Goal: Use online tool/utility: Utilize a website feature to perform a specific function

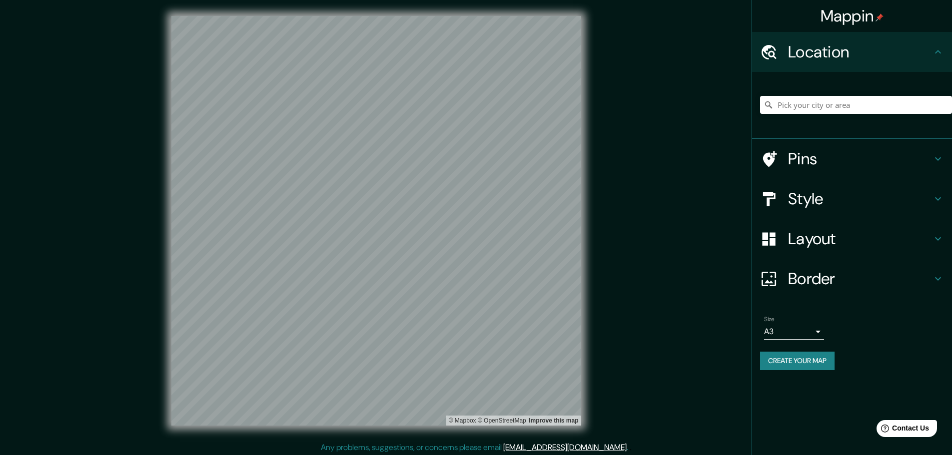
click at [807, 200] on h4 "Style" at bounding box center [860, 199] width 144 height 20
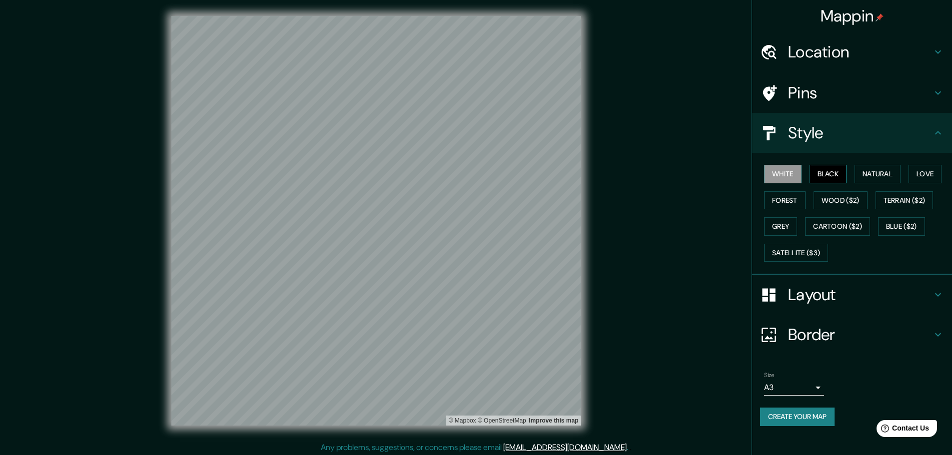
click at [830, 172] on button "Black" at bounding box center [827, 174] width 37 height 18
click at [869, 170] on button "Natural" at bounding box center [877, 174] width 46 height 18
click at [913, 166] on button "Love" at bounding box center [924, 174] width 33 height 18
click at [785, 199] on button "Forest" at bounding box center [784, 200] width 41 height 18
click at [823, 197] on button "Wood ($2)" at bounding box center [840, 200] width 54 height 18
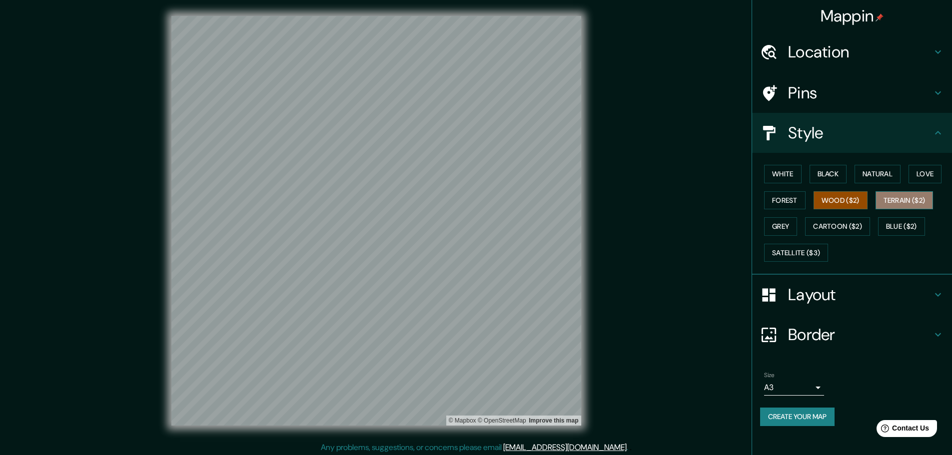
click at [903, 201] on button "Terrain ($2)" at bounding box center [904, 200] width 58 height 18
click at [781, 223] on button "Grey" at bounding box center [780, 226] width 33 height 18
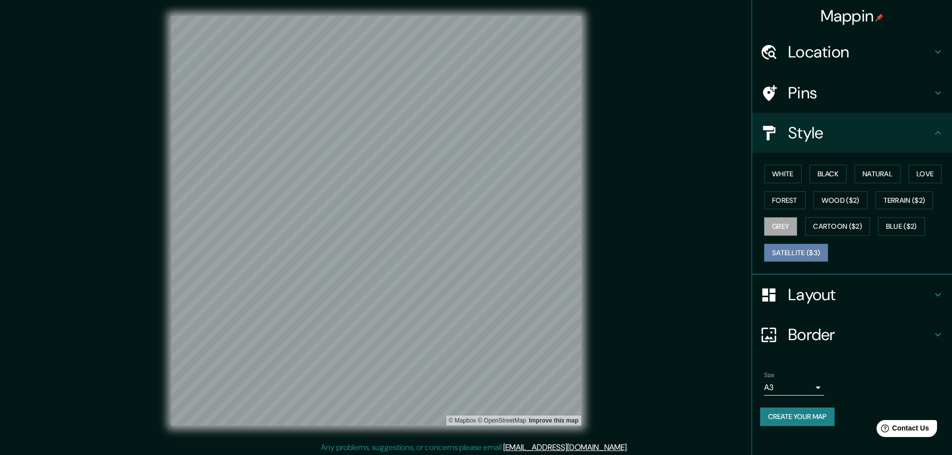
click at [806, 247] on button "Satellite ($3)" at bounding box center [796, 253] width 64 height 18
click at [907, 226] on button "Blue ($2)" at bounding box center [901, 226] width 47 height 18
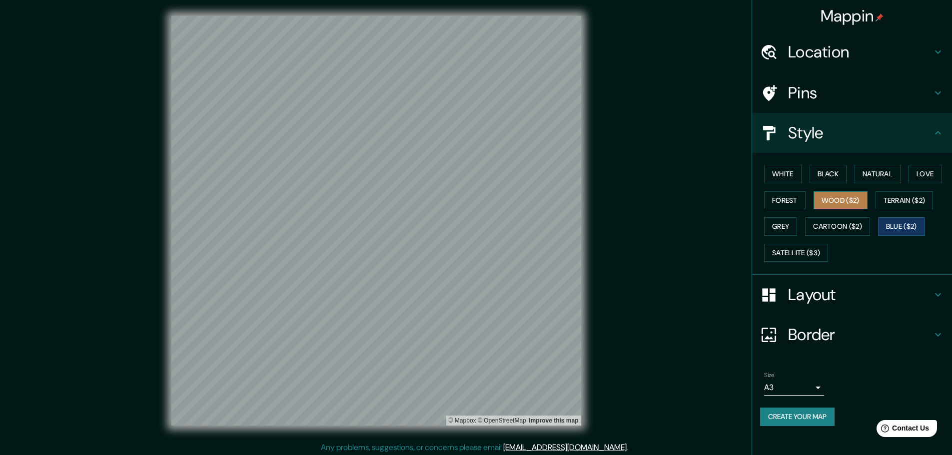
click at [819, 199] on button "Wood ($2)" at bounding box center [840, 200] width 54 height 18
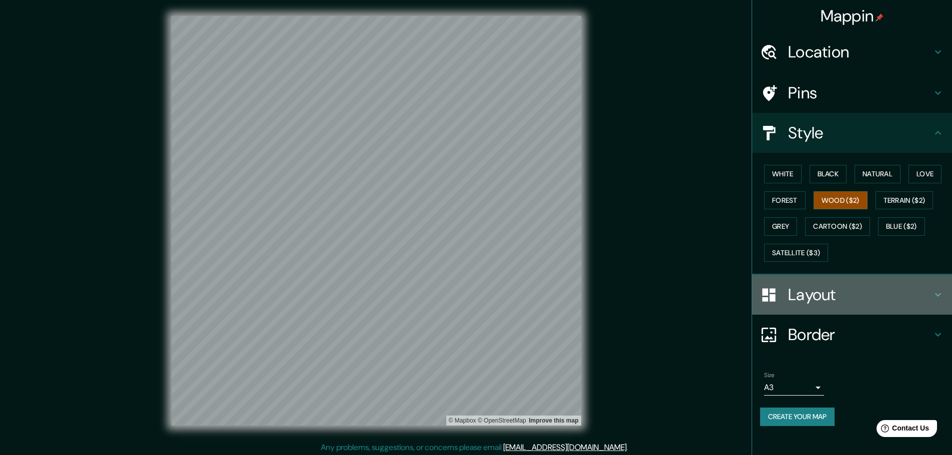
click at [861, 291] on h4 "Layout" at bounding box center [860, 295] width 144 height 20
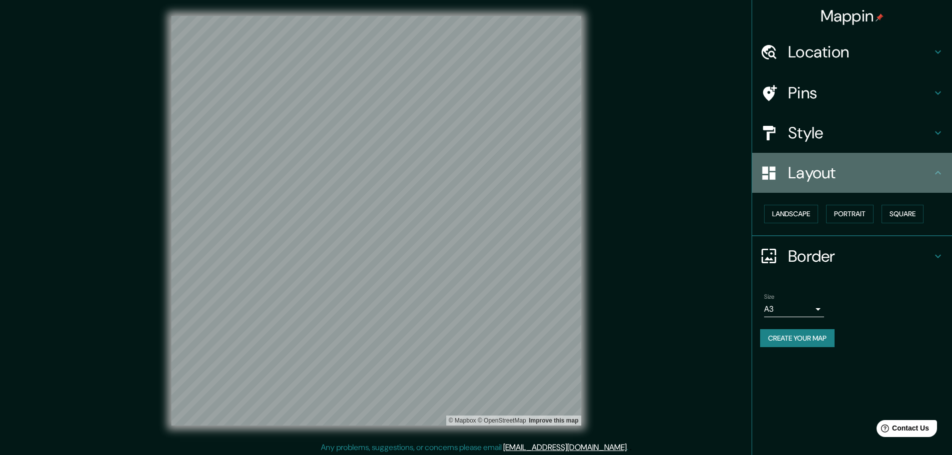
click at [854, 168] on h4 "Layout" at bounding box center [860, 173] width 144 height 20
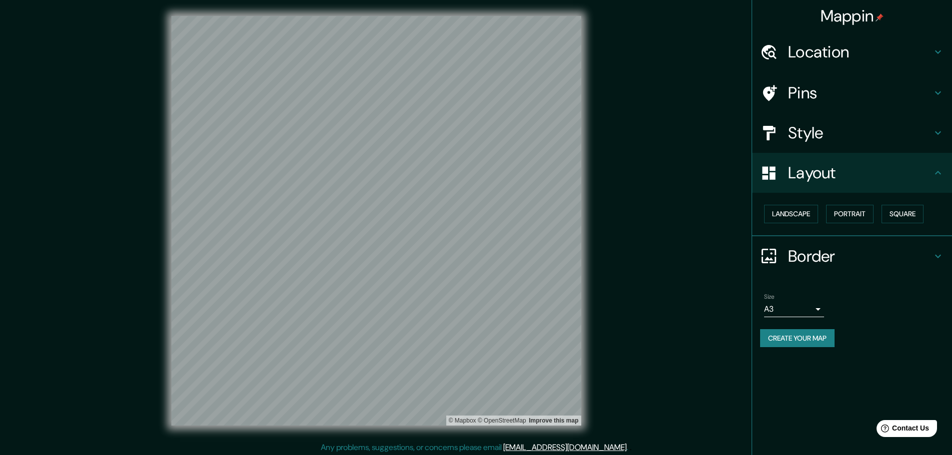
click at [829, 173] on h4 "Layout" at bounding box center [860, 173] width 144 height 20
click at [839, 132] on h4 "Style" at bounding box center [860, 133] width 144 height 20
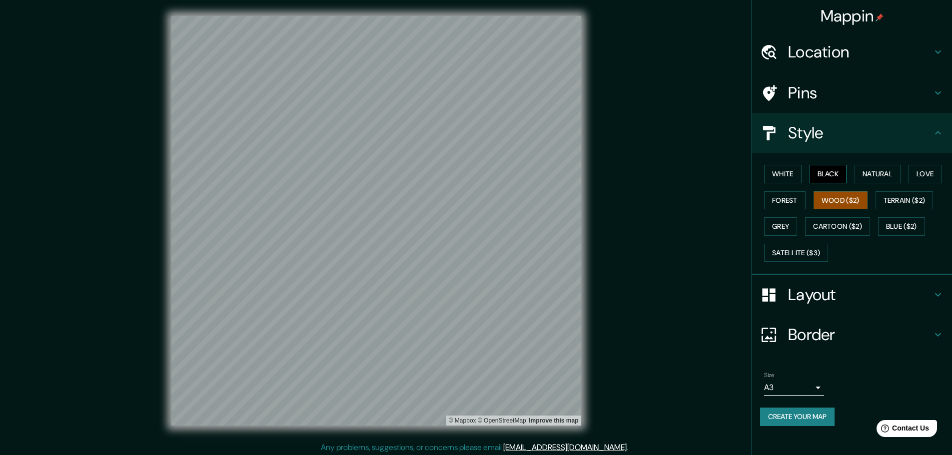
click at [826, 168] on button "Black" at bounding box center [827, 174] width 37 height 18
click at [789, 168] on button "White" at bounding box center [782, 174] width 37 height 18
click at [830, 189] on div "White Black Natural Love Forest Wood ($2) Terrain ($2) Grey Cartoon ($2) Blue (…" at bounding box center [856, 213] width 192 height 105
click at [831, 197] on button "Wood ($2)" at bounding box center [840, 200] width 54 height 18
